Goal: Information Seeking & Learning: Learn about a topic

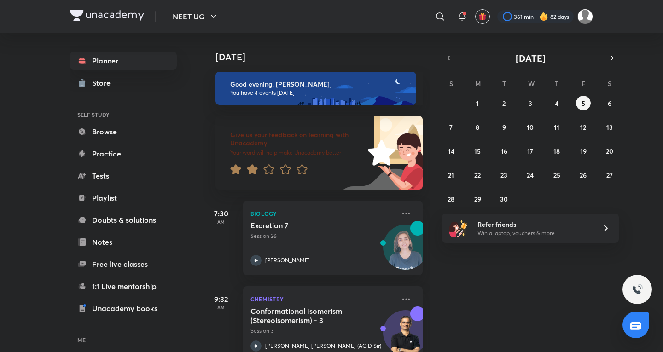
click at [0, 182] on div "NEET UG ​ 361 min 82 days Planner Store SELF STUDY Browse Practice Tests Playli…" at bounding box center [331, 176] width 663 height 352
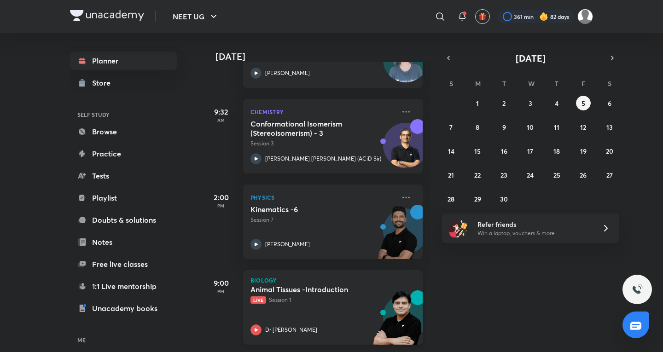
click at [333, 303] on div "Animal Tissues -Introduction Live Session 1 Dr Amit Gupta" at bounding box center [322, 310] width 145 height 51
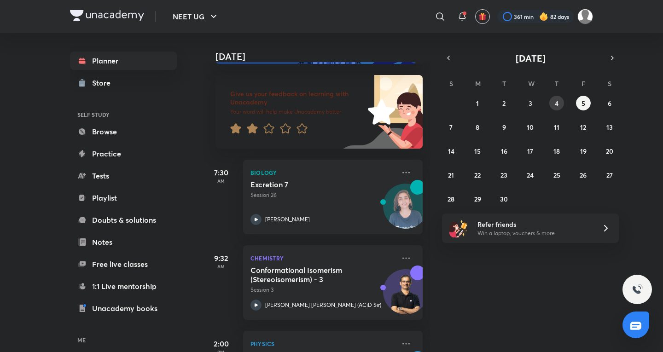
click at [556, 101] on abbr "4" at bounding box center [557, 103] width 4 height 9
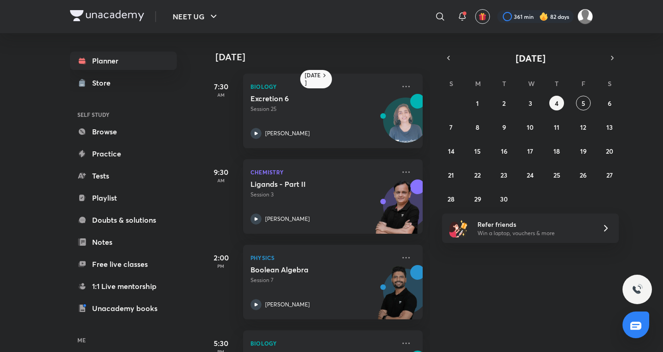
click at [551, 83] on div "T" at bounding box center [556, 81] width 11 height 11
click at [505, 104] on abbr "2" at bounding box center [503, 103] width 3 height 9
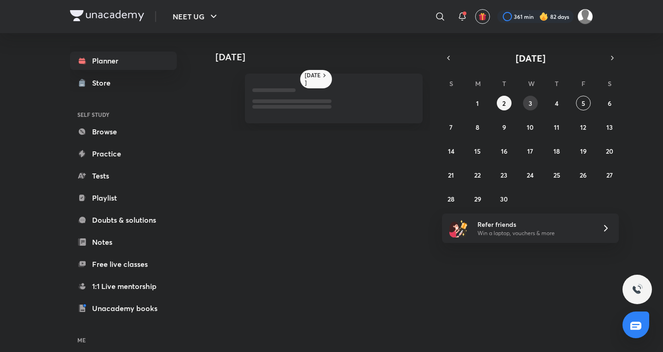
click at [531, 101] on abbr "3" at bounding box center [531, 103] width 4 height 9
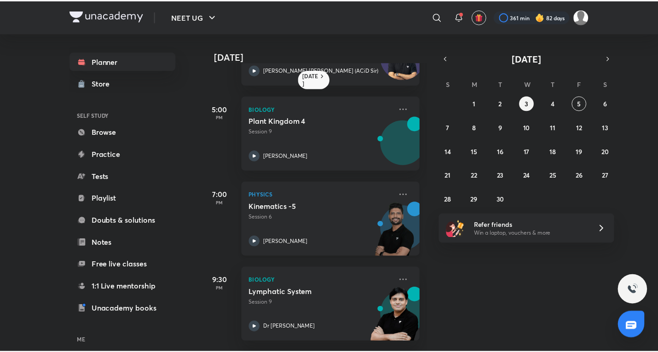
scroll to position [153, 0]
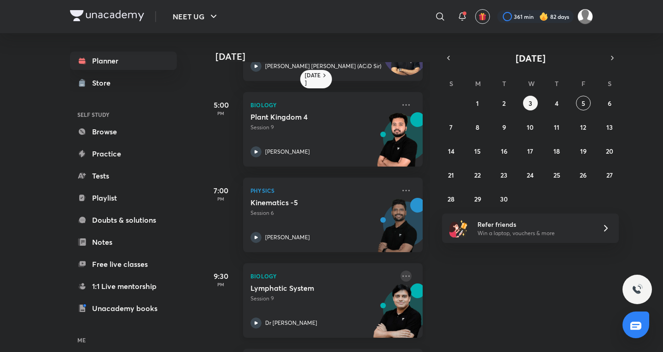
click at [403, 277] on icon at bounding box center [406, 276] width 11 height 11
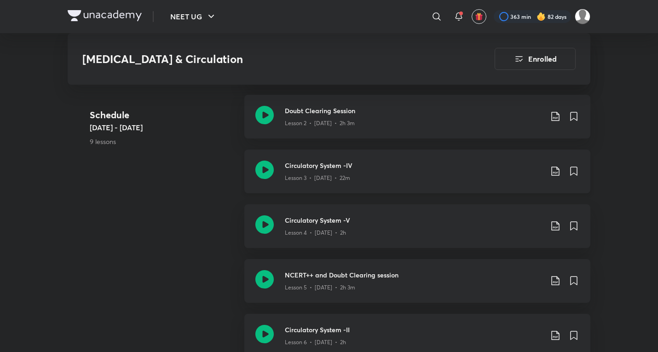
scroll to position [614, 0]
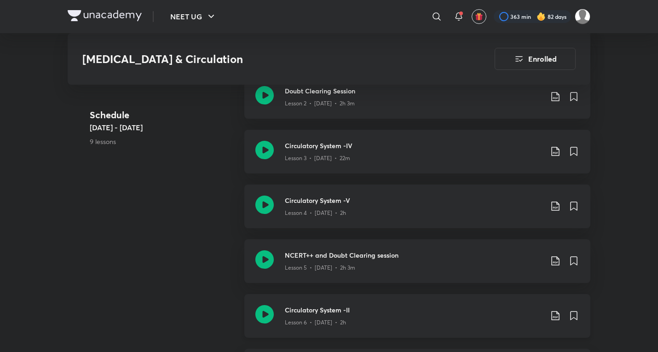
click at [324, 305] on h3 "Circulatory System -II" at bounding box center [414, 310] width 258 height 10
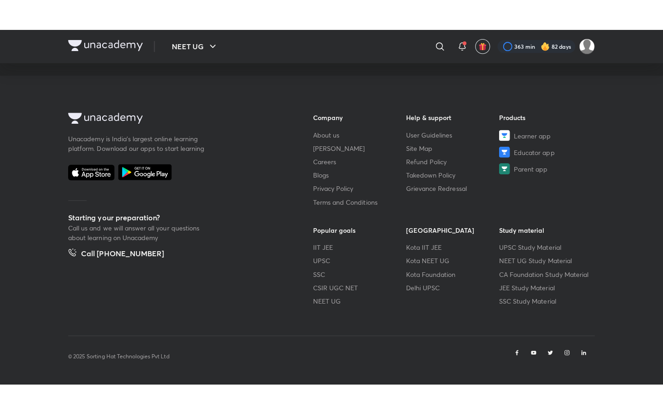
scroll to position [460, 0]
